Goal: Task Accomplishment & Management: Manage account settings

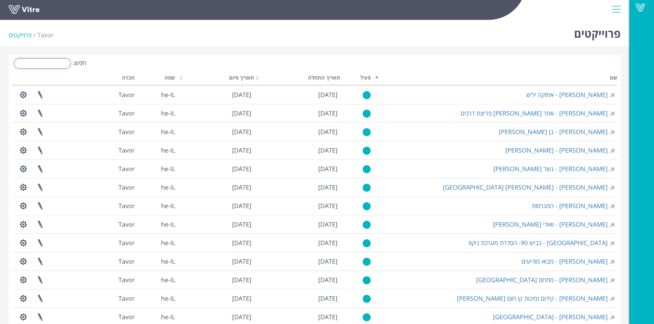
click at [54, 63] on input "חפש:" at bounding box center [42, 63] width 57 height 10
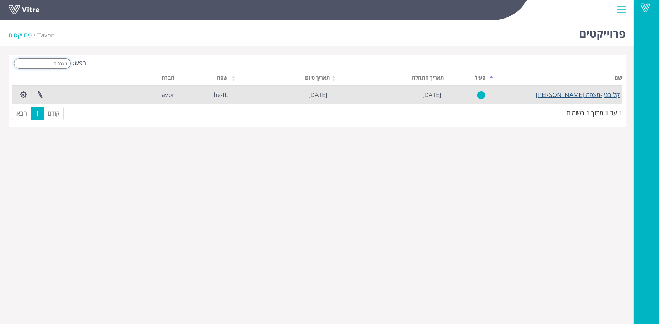
type input "מצפה ר"
click at [591, 98] on link "קל בנין-מצפה [PERSON_NAME]" at bounding box center [578, 95] width 84 height 8
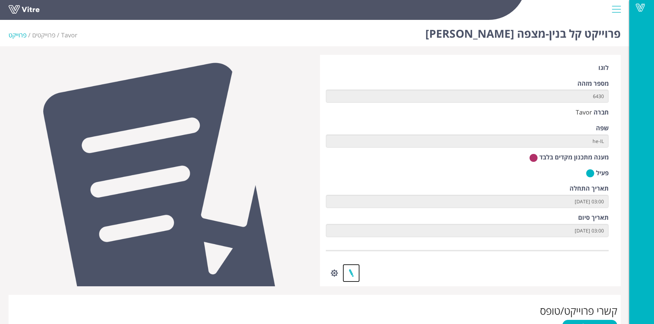
click at [353, 273] on link at bounding box center [351, 273] width 17 height 18
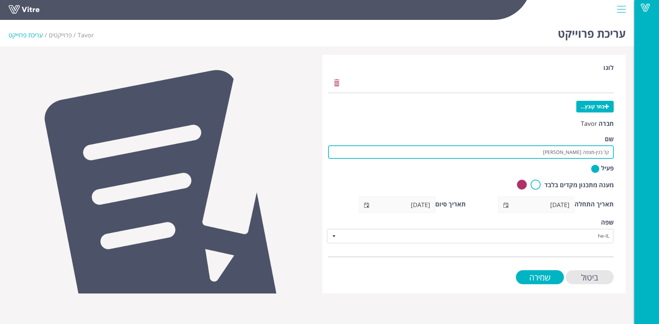
click at [594, 153] on input "קל בנין-מצפה [PERSON_NAME]" at bounding box center [471, 152] width 286 height 13
type input "קל בנין-בניית בריכת מים ותחנת שאיבה במצפה רמון"
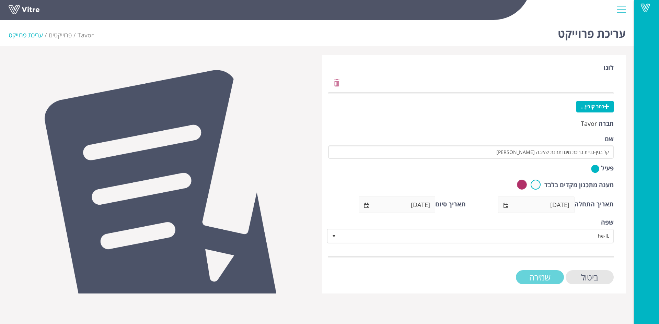
click at [538, 279] on input "שמירה" at bounding box center [540, 278] width 48 height 14
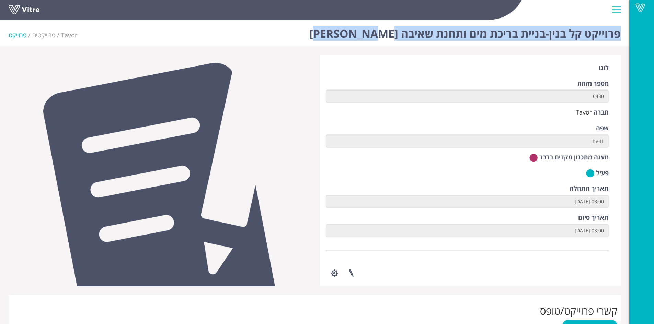
drag, startPoint x: 336, startPoint y: 33, endPoint x: 620, endPoint y: 32, distance: 283.2
click at [620, 32] on div "פרוייקט קל בנין-בניית בריכת מים ותחנת שאיבה במצפה רמון Tavor פרוייקטים פרוייקט" at bounding box center [314, 31] width 629 height 29
copy h1 "פרוייקט קל בנין-בניית בריכת מים ותחנת שאיבה במצפה רמון"
